Goal: Information Seeking & Learning: Learn about a topic

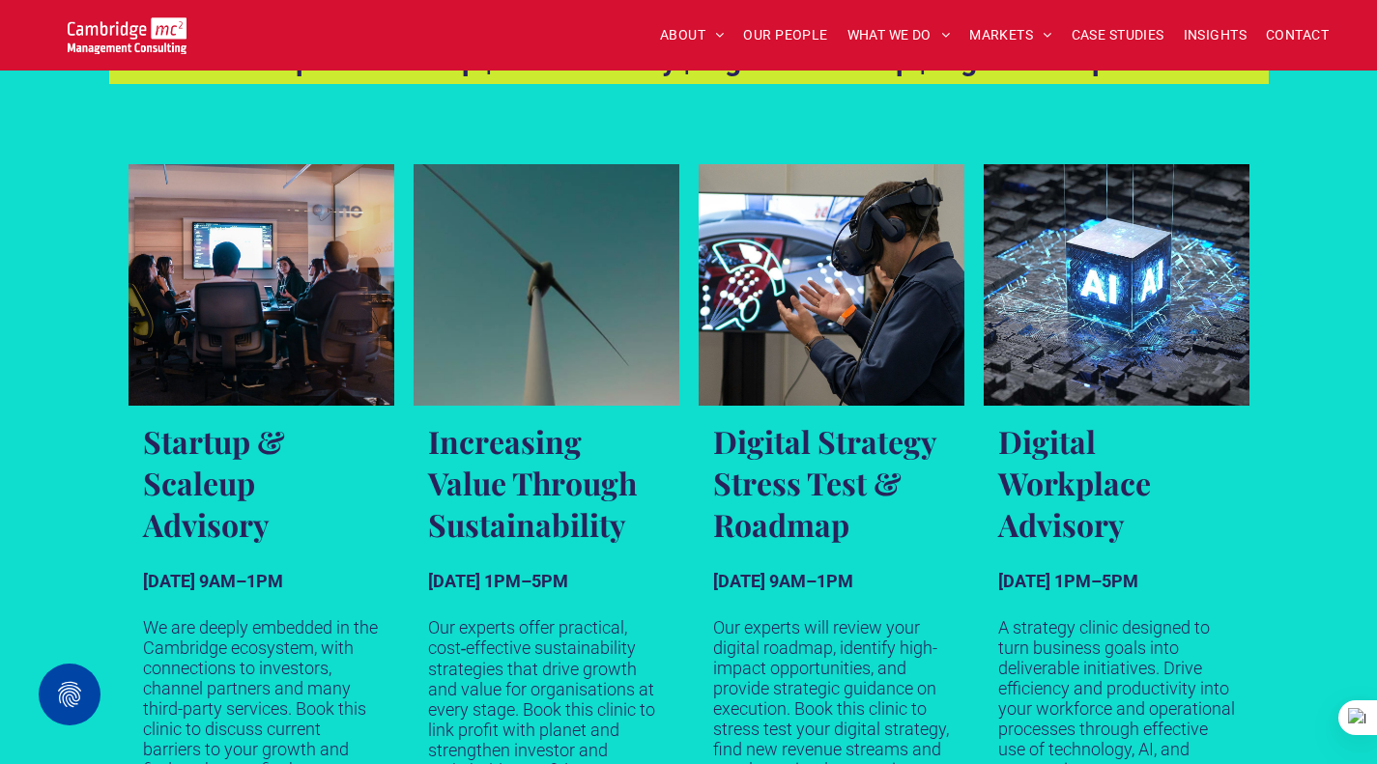
scroll to position [1063, 0]
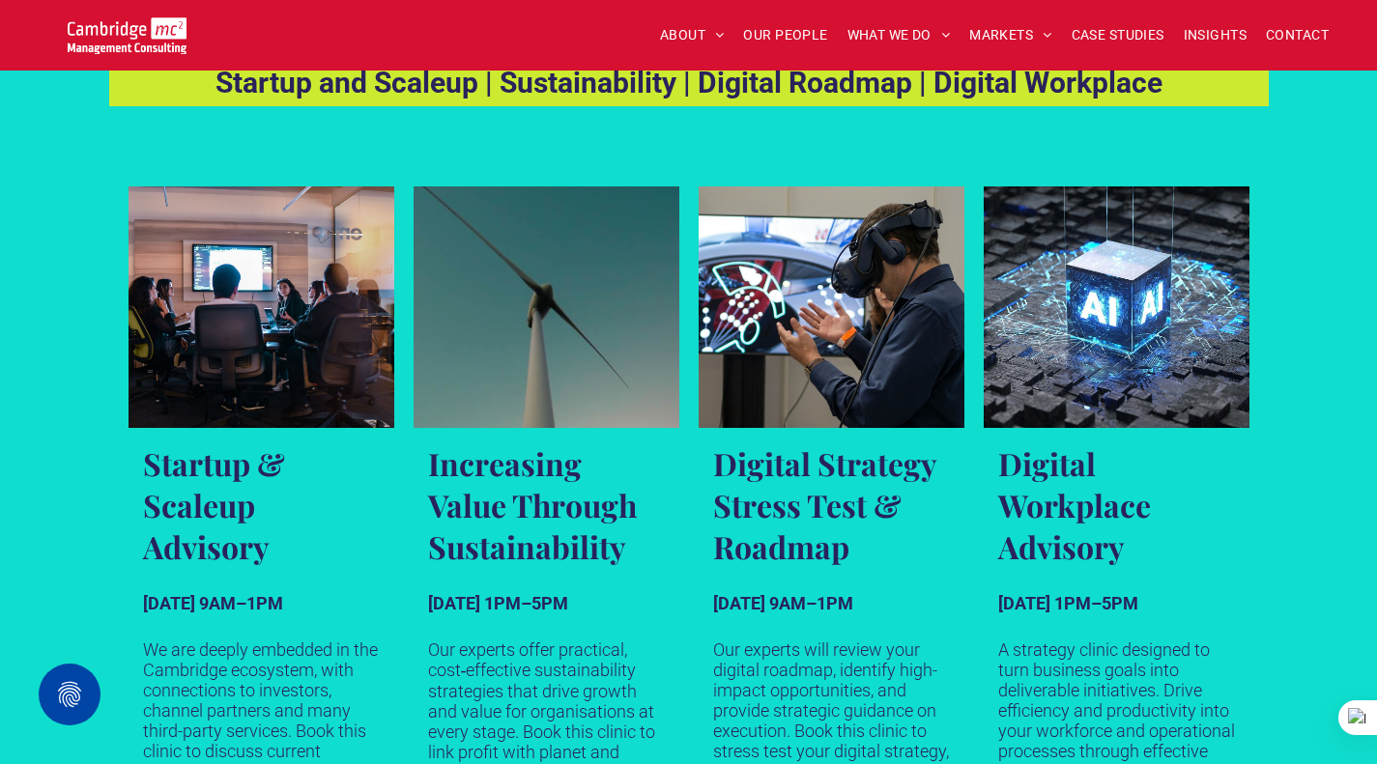
click at [1204, 41] on span "INSIGHTS" at bounding box center [1215, 35] width 63 height 30
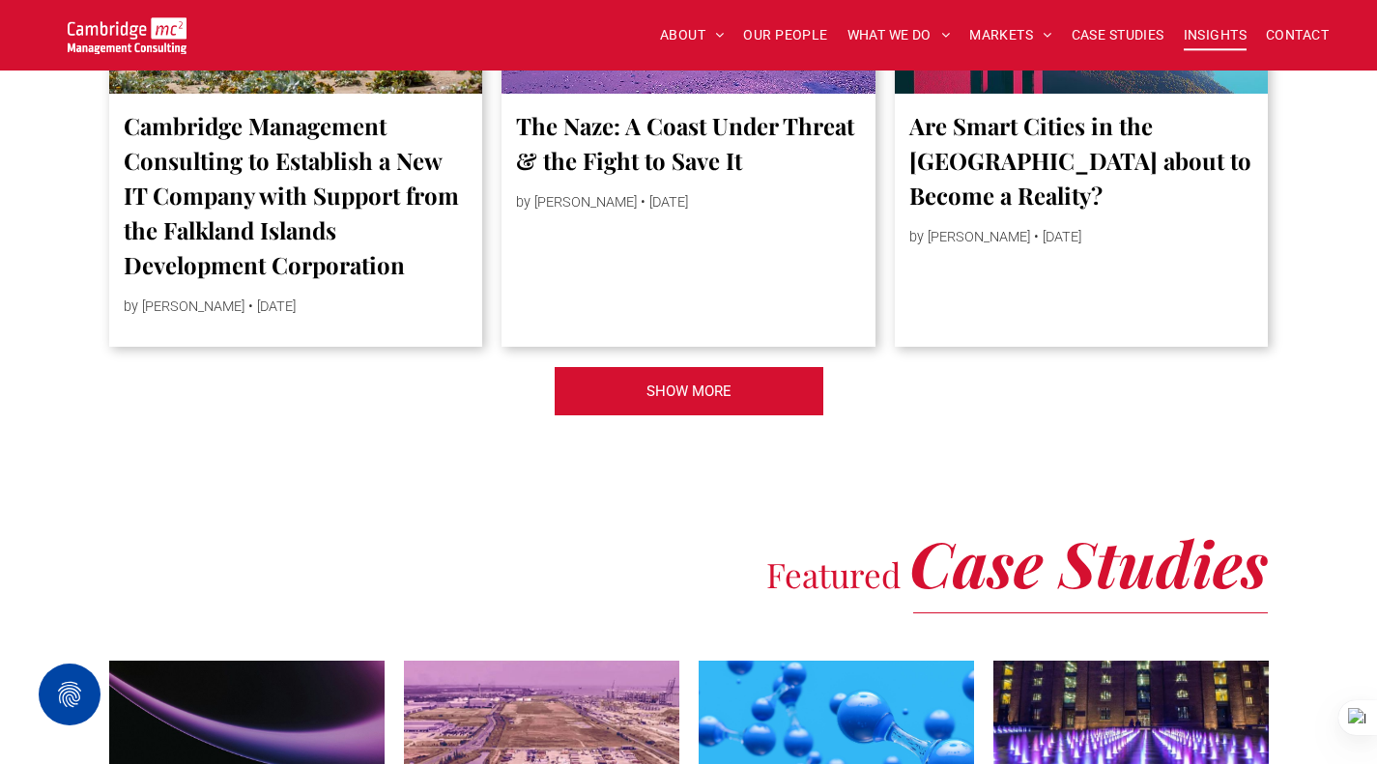
scroll to position [4542, 0]
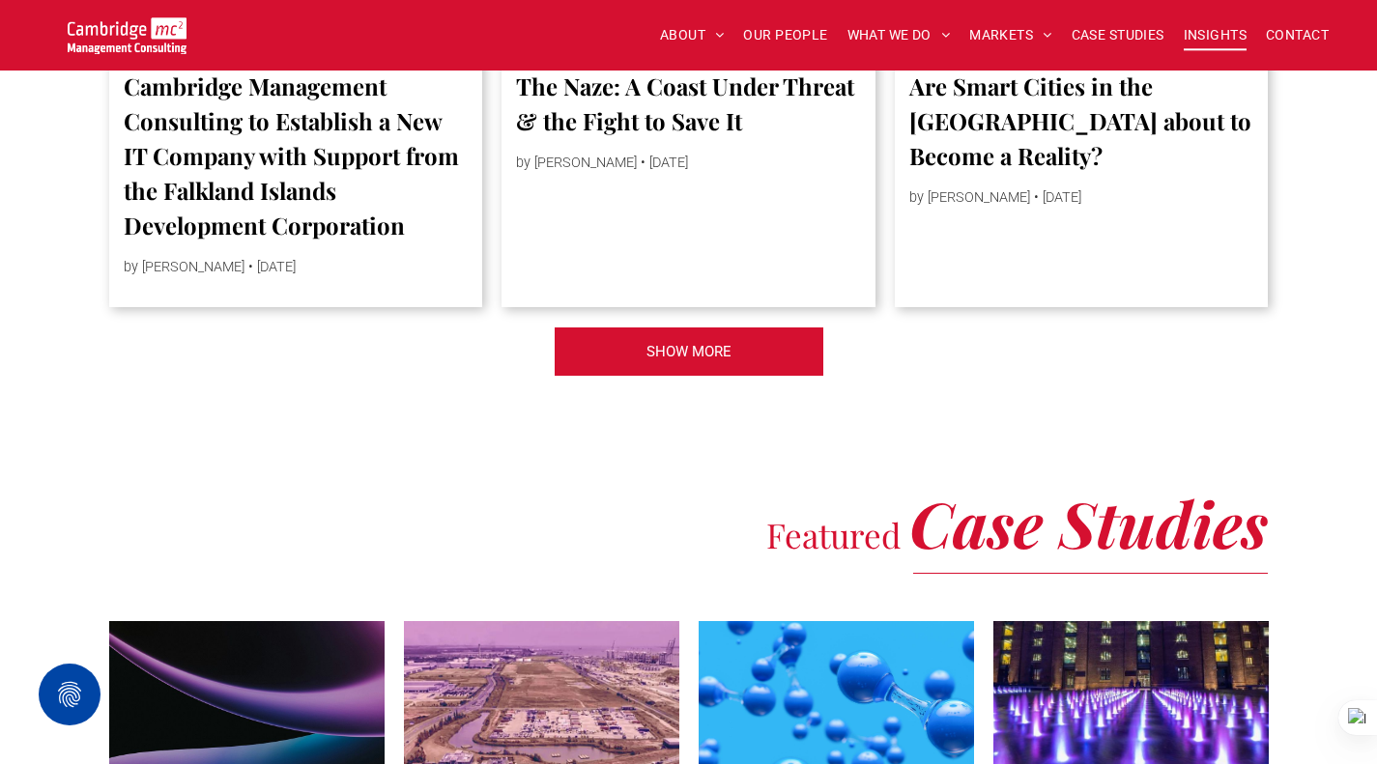
click at [737, 377] on link "SHOW MORE" at bounding box center [689, 352] width 271 height 50
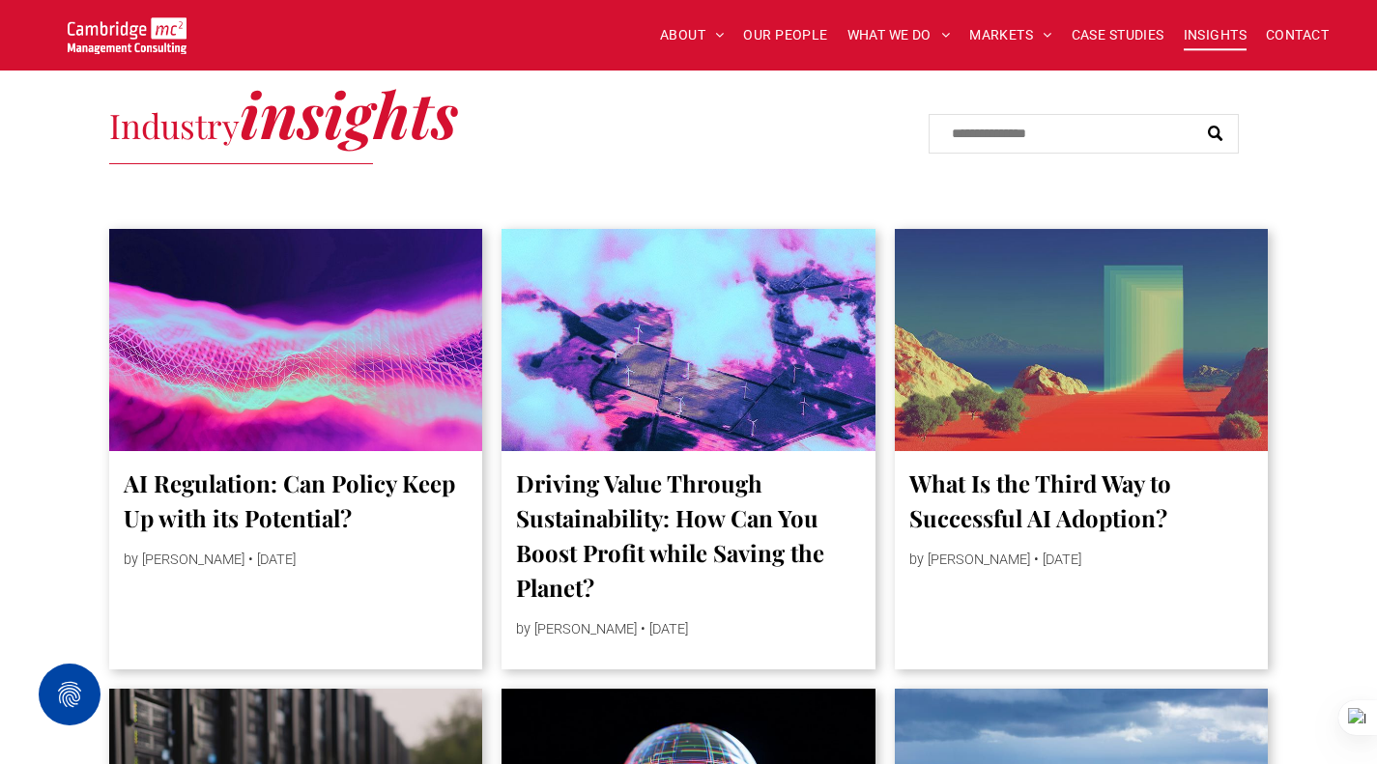
scroll to position [0, 0]
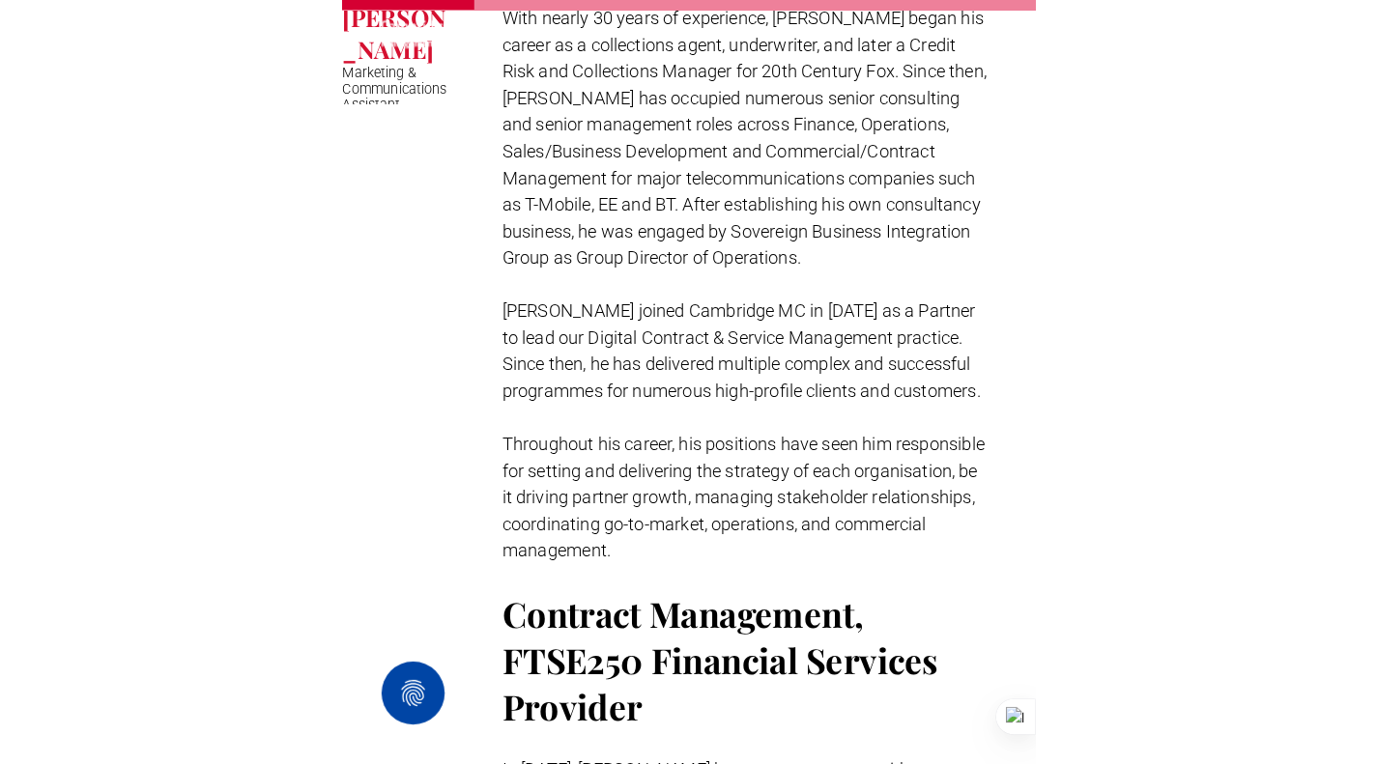
scroll to position [1063, 0]
